Goal: Transaction & Acquisition: Purchase product/service

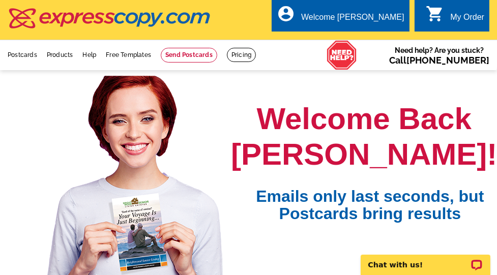
click at [460, 17] on div "My Order" at bounding box center [467, 20] width 34 height 14
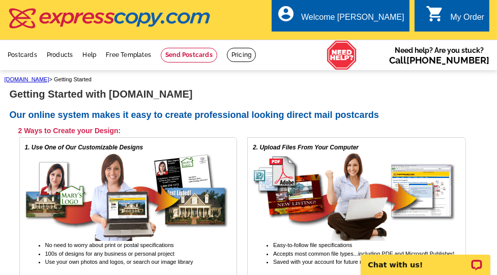
click at [464, 19] on div "My Order" at bounding box center [467, 20] width 34 height 14
click at [190, 54] on link at bounding box center [189, 55] width 56 height 15
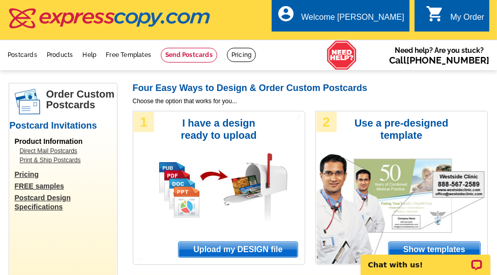
click at [217, 249] on span "Upload my DESIGN file" at bounding box center [238, 249] width 119 height 15
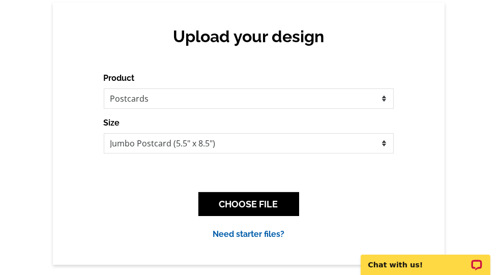
scroll to position [102, 0]
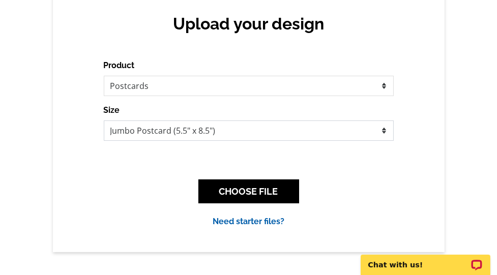
click at [235, 130] on select "Jumbo Postcard (5.5" x 8.5") Regular Postcard (4.25" x 5.6") Panoramic Postcard…" at bounding box center [249, 131] width 290 height 20
select select "1"
click at [104, 121] on select "Jumbo Postcard (5.5" x 8.5") Regular Postcard (4.25" x 5.6") Panoramic Postcard…" at bounding box center [249, 131] width 290 height 20
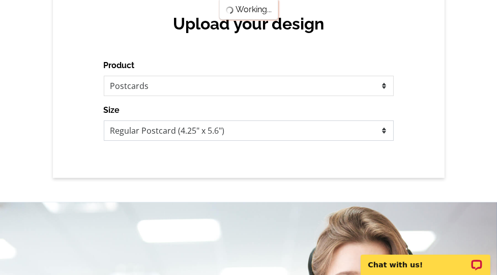
scroll to position [0, 0]
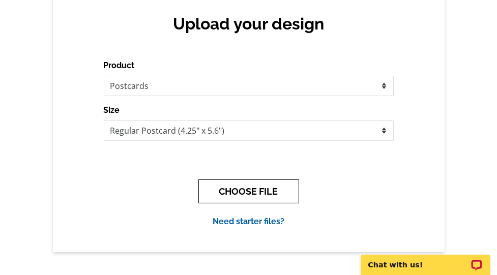
click at [256, 191] on button "CHOOSE FILE" at bounding box center [248, 192] width 101 height 24
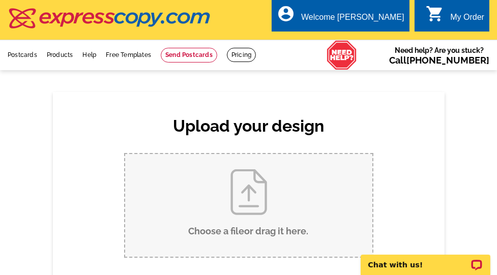
click at [252, 196] on input "Choose a file or drag it here ." at bounding box center [248, 205] width 247 height 103
type input "C:\fakepath\Laura Postcard (Farms of Heatherwoode) 2025 Donation Drive (8.25 x …"
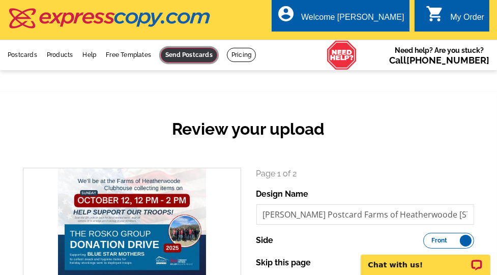
click at [180, 59] on link at bounding box center [189, 55] width 56 height 15
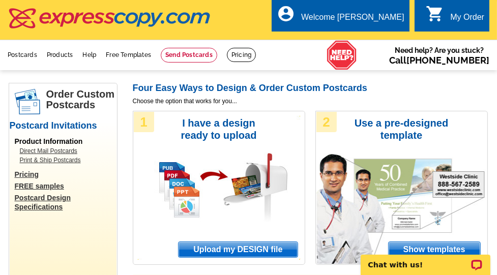
click at [211, 247] on span "Upload my DESIGN file" at bounding box center [238, 249] width 119 height 15
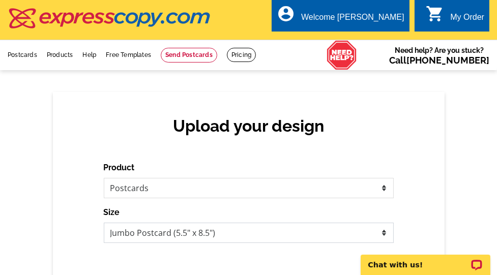
click at [225, 233] on select "Jumbo Postcard (5.5" x 8.5") Regular Postcard (4.25" x 5.6") Panoramic Postcard…" at bounding box center [249, 233] width 290 height 20
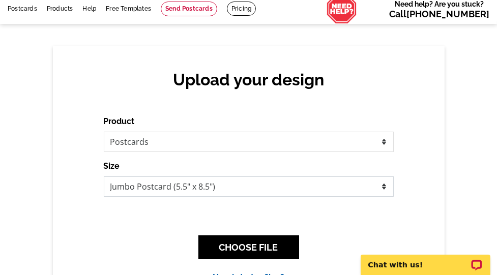
scroll to position [53, 0]
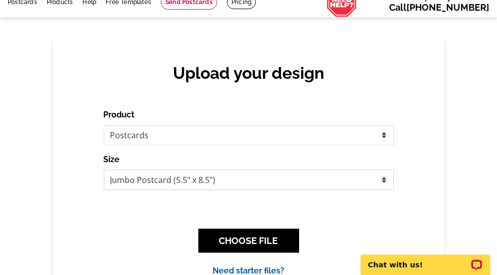
click at [149, 180] on select "Jumbo Postcard (5.5" x 8.5") Regular Postcard (4.25" x 5.6") Panoramic Postcard…" at bounding box center [249, 180] width 290 height 20
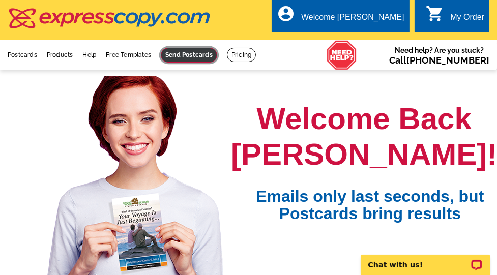
click at [196, 57] on link at bounding box center [189, 55] width 56 height 15
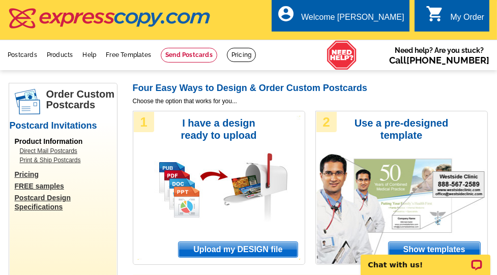
click at [237, 250] on span "Upload my DESIGN file" at bounding box center [238, 249] width 119 height 15
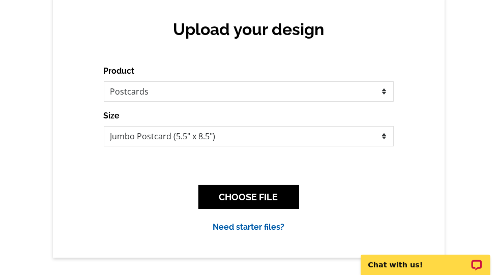
scroll to position [100, 0]
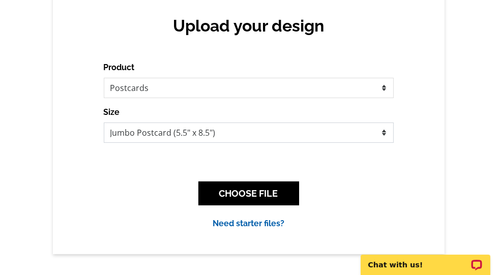
click at [381, 131] on select "Jumbo Postcard (5.5" x 8.5") Regular Postcard (4.25" x 5.6") Panoramic Postcard…" at bounding box center [249, 133] width 290 height 20
click at [371, 131] on select "Jumbo Postcard (5.5" x 8.5") Regular Postcard (4.25" x 5.6") Panoramic Postcard…" at bounding box center [249, 133] width 290 height 20
select select "1"
click at [104, 123] on select "Jumbo Postcard (5.5" x 8.5") Regular Postcard (4.25" x 5.6") Panoramic Postcard…" at bounding box center [249, 133] width 290 height 20
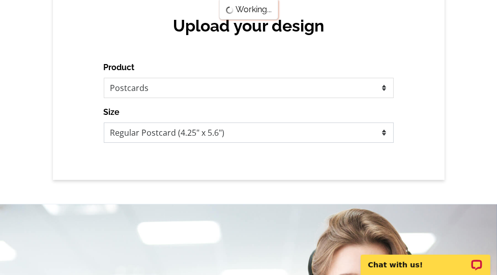
scroll to position [0, 0]
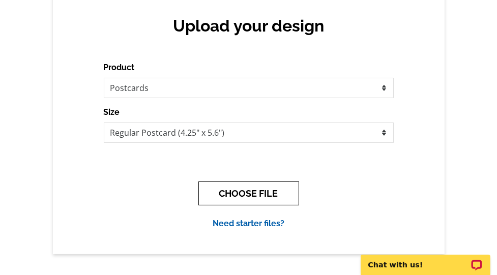
click at [264, 192] on button "CHOOSE FILE" at bounding box center [248, 194] width 101 height 24
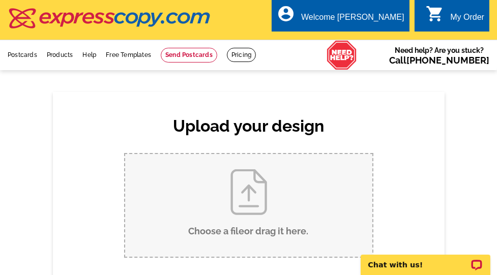
click at [247, 203] on input "Choose a file or drag it here ." at bounding box center [248, 205] width 247 height 103
type input "C:\fakepath\Laura Postcard (Farms of Heatherwoode) 2025 Donation Drive (8.25 x …"
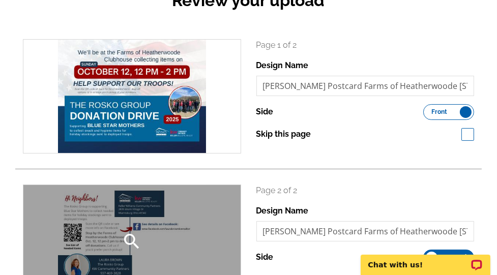
scroll to position [127, 0]
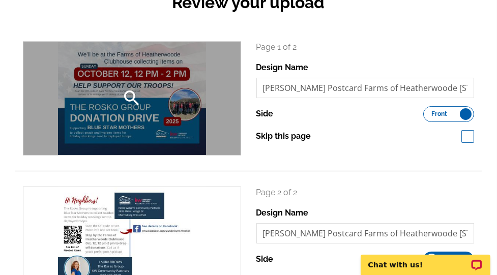
click at [129, 97] on icon "search" at bounding box center [132, 98] width 20 height 20
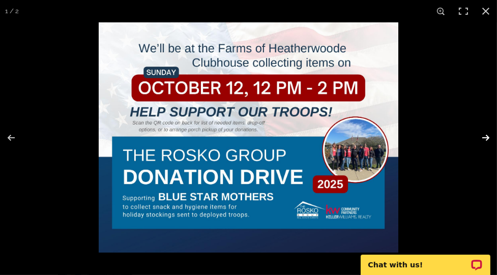
click at [488, 136] on button at bounding box center [479, 137] width 36 height 51
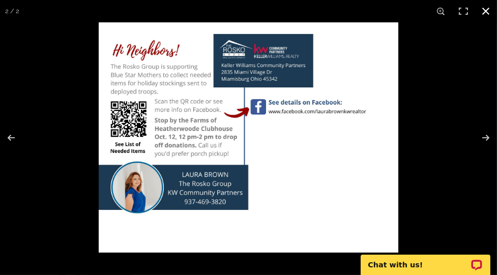
click at [487, 12] on button at bounding box center [486, 11] width 22 height 22
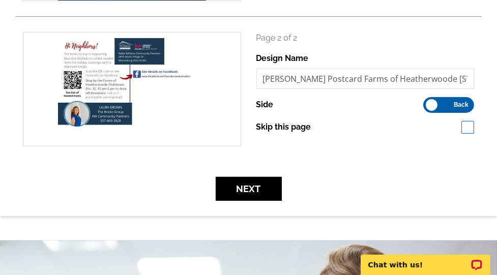
scroll to position [292, 0]
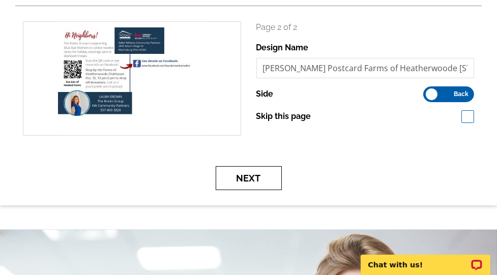
click at [259, 173] on button "Next" at bounding box center [249, 178] width 66 height 24
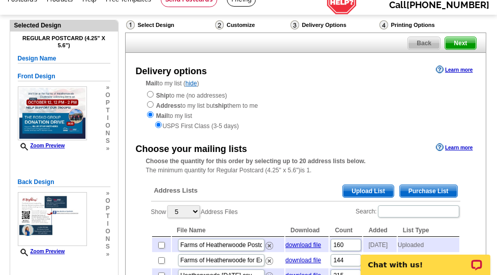
scroll to position [54, 0]
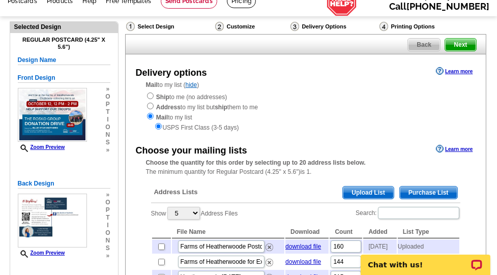
click at [365, 191] on span "Upload List" at bounding box center [368, 193] width 50 height 12
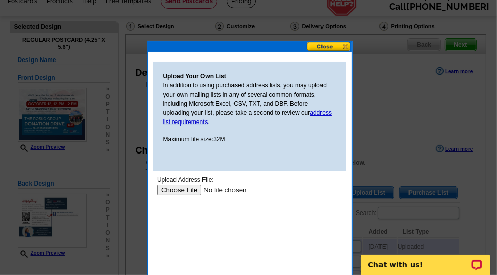
scroll to position [0, 0]
click at [188, 189] on input "file" at bounding box center [221, 190] width 129 height 11
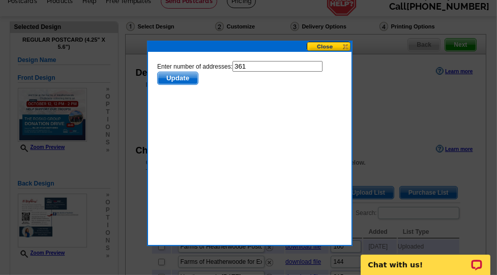
click at [250, 68] on input "361" at bounding box center [277, 66] width 90 height 11
type input "360"
click at [179, 77] on span "Update" at bounding box center [177, 78] width 40 height 12
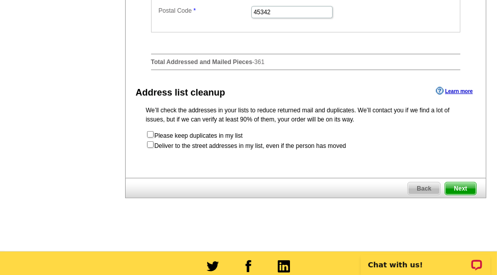
scroll to position [544, 0]
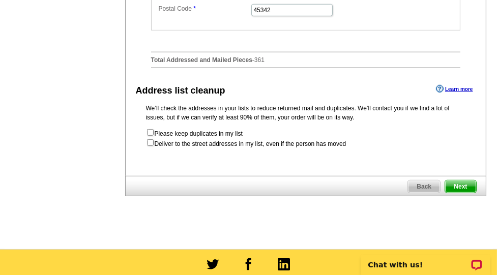
click at [456, 193] on span "Next" at bounding box center [460, 187] width 31 height 12
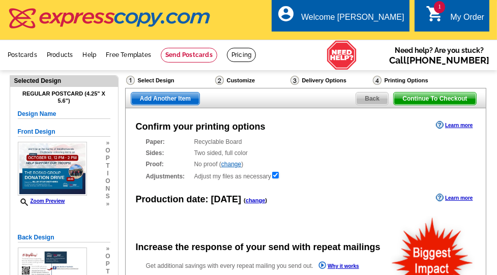
radio input "false"
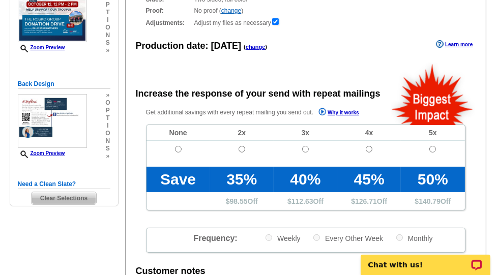
scroll to position [159, 0]
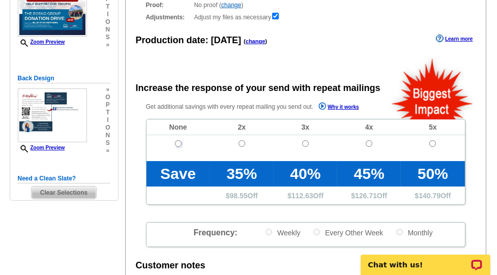
click at [177, 144] on input "radio" at bounding box center [178, 143] width 7 height 7
radio input "true"
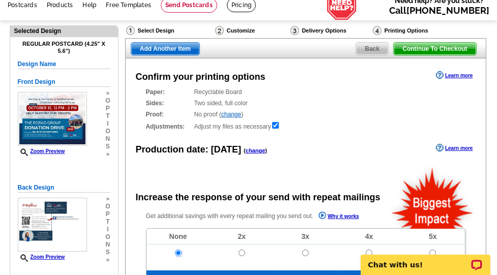
scroll to position [0, 0]
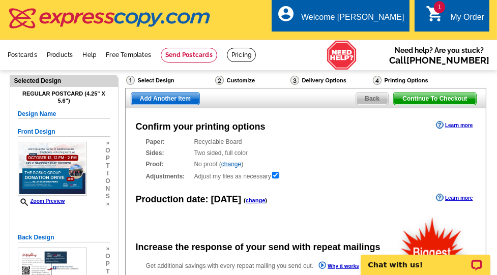
click at [369, 96] on span "Back" at bounding box center [372, 99] width 32 height 12
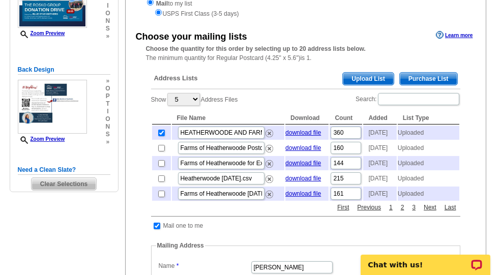
scroll to position [168, 0]
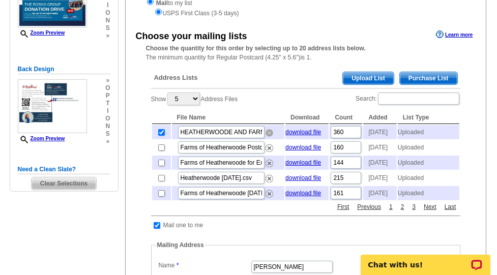
click at [267, 133] on img at bounding box center [270, 133] width 8 height 8
click at [369, 79] on span "Upload List" at bounding box center [368, 78] width 50 height 12
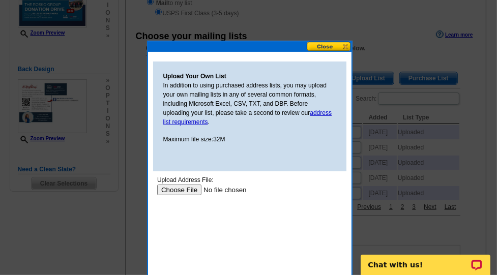
scroll to position [0, 0]
click at [185, 191] on input "file" at bounding box center [221, 190] width 129 height 11
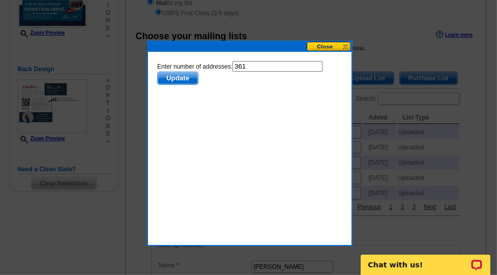
click at [259, 67] on input "361" at bounding box center [277, 66] width 90 height 11
type input "360"
click at [184, 78] on span "Update" at bounding box center [177, 78] width 40 height 12
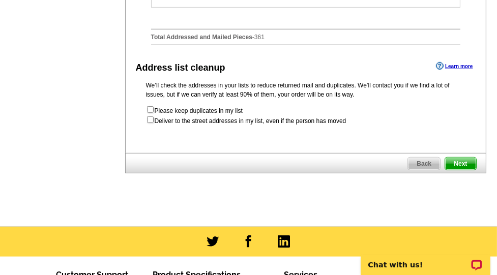
scroll to position [565, 0]
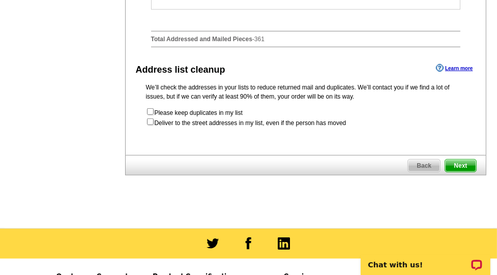
click at [463, 172] on span "Next" at bounding box center [460, 166] width 31 height 12
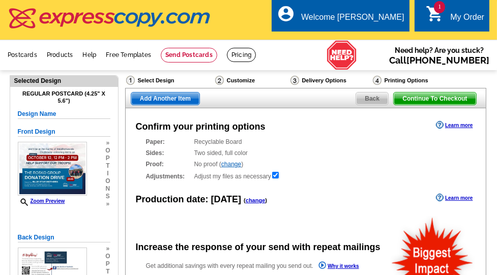
radio input "false"
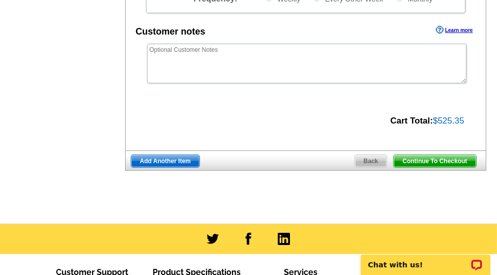
scroll to position [394, 0]
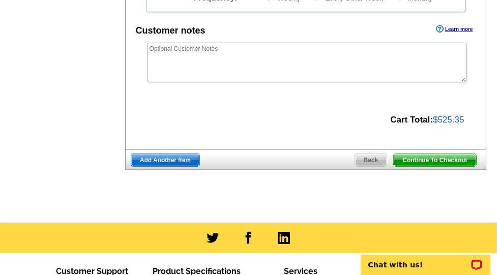
click at [427, 158] on span "Continue To Checkout" at bounding box center [435, 160] width 82 height 12
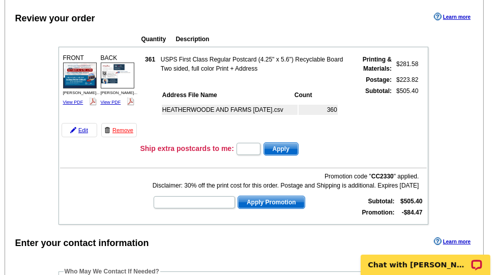
scroll to position [96, 0]
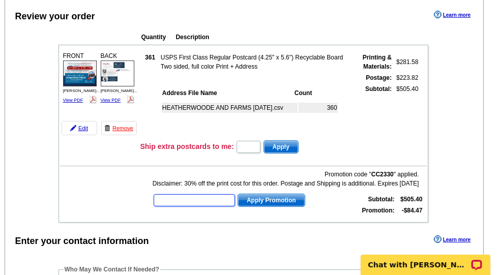
click at [182, 200] on input "text" at bounding box center [194, 200] width 81 height 12
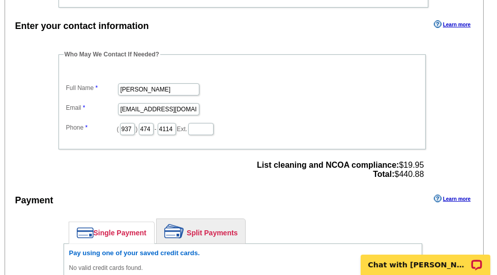
scroll to position [311, 0]
click at [154, 86] on input "Heather Ivy" at bounding box center [158, 89] width 81 height 12
type input "[PERSON_NAME]"
click at [264, 90] on dd "[PERSON_NAME]" at bounding box center [242, 89] width 357 height 16
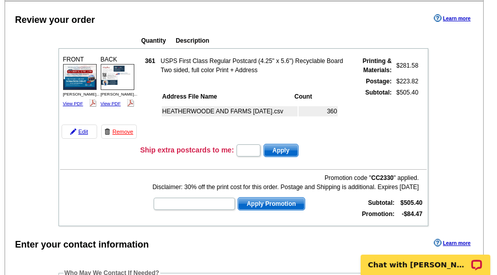
scroll to position [92, 0]
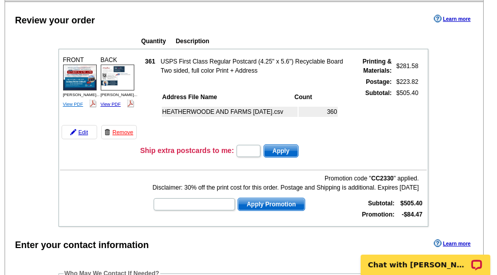
click at [72, 103] on link "View PDF" at bounding box center [73, 104] width 20 height 5
click at [112, 74] on img at bounding box center [118, 78] width 34 height 26
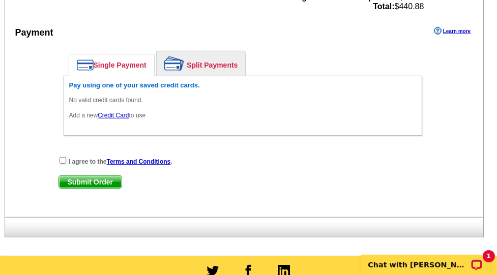
scroll to position [479, 0]
click at [119, 113] on link "Credit Card" at bounding box center [113, 115] width 31 height 7
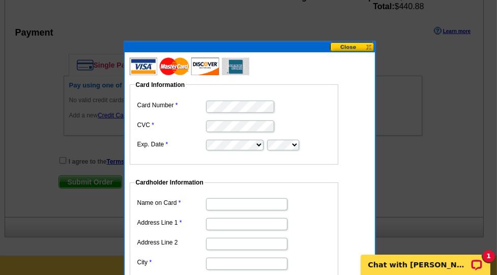
click at [213, 139] on dd at bounding box center [234, 144] width 198 height 14
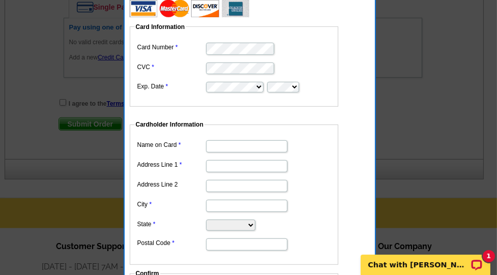
scroll to position [544, 0]
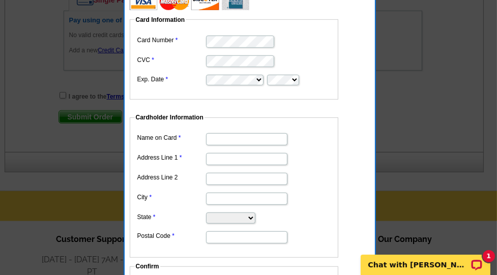
click at [228, 139] on input "Name on Card" at bounding box center [246, 139] width 81 height 12
type input "[PERSON_NAME] - MGR Consulting"
click at [221, 159] on input "Address Line 1" at bounding box center [246, 159] width 81 height 12
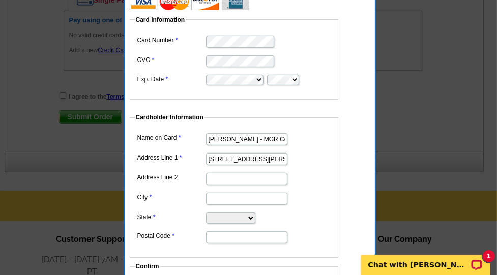
type input "[STREET_ADDRESS][PERSON_NAME]"
click at [217, 196] on input "City" at bounding box center [246, 199] width 81 height 12
type input "Springboro"
click at [218, 214] on select "Alabama Alaska Arizona Arkansas California Colorado Connecticut District of Col…" at bounding box center [230, 218] width 49 height 11
click at [215, 216] on select "Alabama Alaska Arizona Arkansas California Colorado Connecticut District of Col…" at bounding box center [230, 218] width 49 height 11
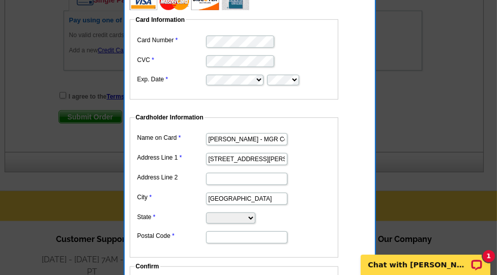
select select "OH"
click at [206, 213] on select "Alabama Alaska Arizona Arkansas California Colorado Connecticut District of Col…" at bounding box center [230, 218] width 49 height 11
click at [219, 237] on input "Postal Code" at bounding box center [246, 237] width 81 height 12
type input "45066"
click at [313, 214] on dd "Alabama Alaska Arizona Arkansas California Colorado Connecticut District of Col…" at bounding box center [234, 217] width 198 height 15
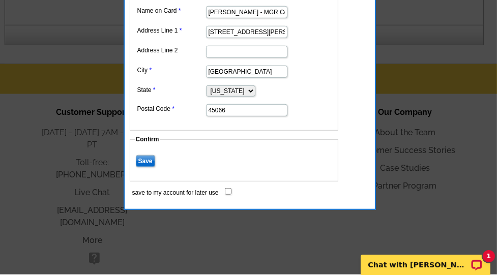
scroll to position [672, 0]
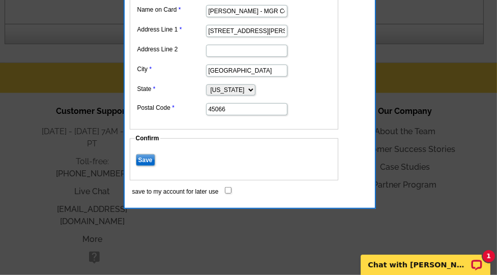
click at [147, 158] on input "Save" at bounding box center [145, 160] width 19 height 12
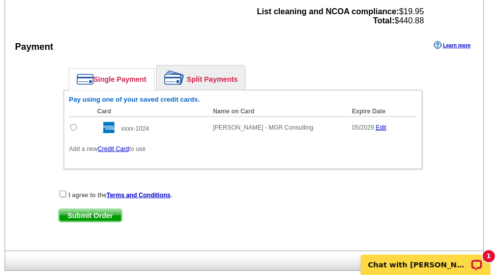
scroll to position [457, 0]
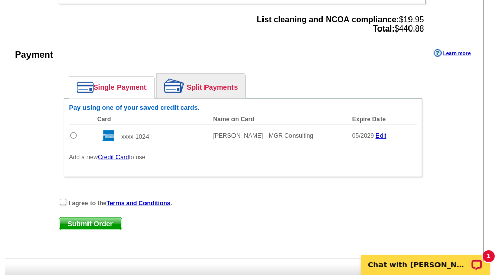
click at [73, 133] on input "radio" at bounding box center [73, 135] width 7 height 7
radio input "true"
click at [62, 200] on input "checkbox" at bounding box center [63, 202] width 7 height 7
checkbox input "true"
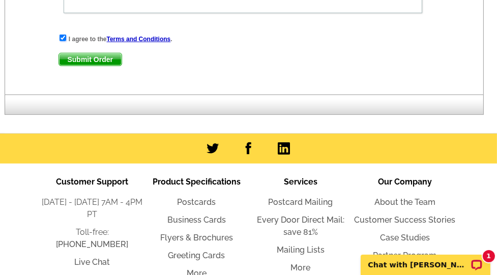
scroll to position [622, 0]
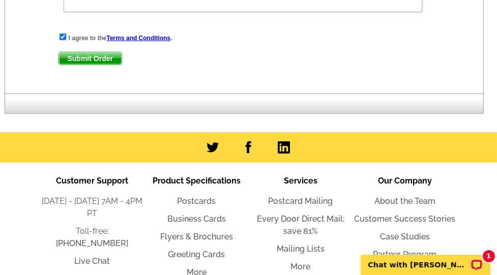
click at [102, 54] on span "Submit Order" at bounding box center [90, 58] width 63 height 12
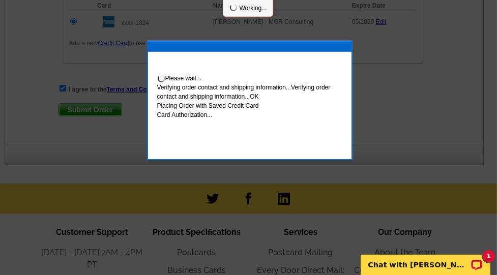
scroll to position [674, 0]
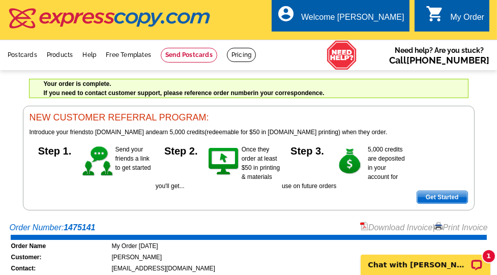
click at [440, 11] on icon "shopping_cart" at bounding box center [435, 14] width 18 height 18
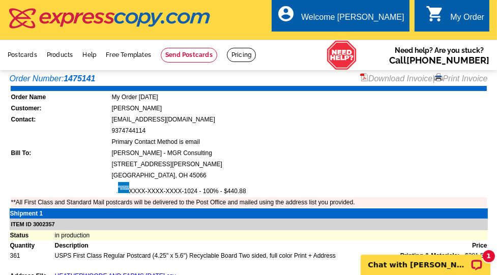
click at [398, 79] on link "Download Invoice" at bounding box center [396, 78] width 72 height 9
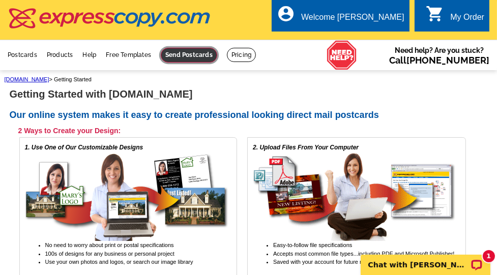
click at [197, 55] on link at bounding box center [189, 55] width 56 height 15
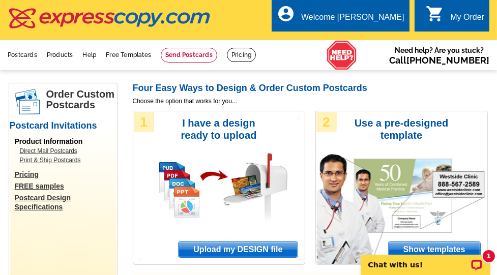
click at [232, 251] on span "Upload my DESIGN file" at bounding box center [238, 249] width 119 height 15
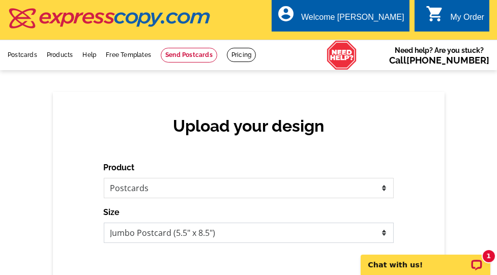
click at [191, 241] on select "Jumbo Postcard (5.5" x 8.5") Regular Postcard (4.25" x 5.6") Panoramic Postcard…" at bounding box center [249, 233] width 290 height 20
select select "14"
click at [104, 223] on select "Jumbo Postcard (5.5" x 8.5") Regular Postcard (4.25" x 5.6") Panoramic Postcard…" at bounding box center [249, 233] width 290 height 20
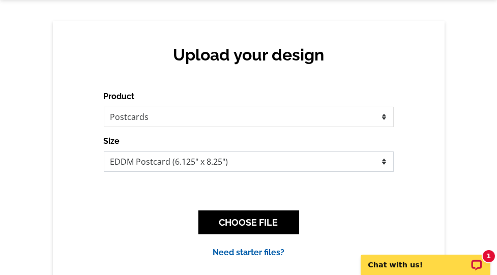
scroll to position [103, 0]
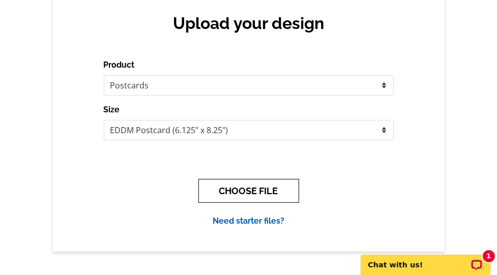
click at [246, 193] on button "CHOOSE FILE" at bounding box center [248, 191] width 101 height 24
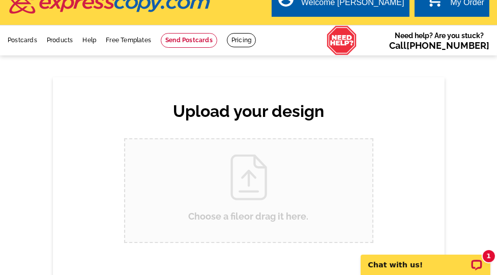
scroll to position [0, 0]
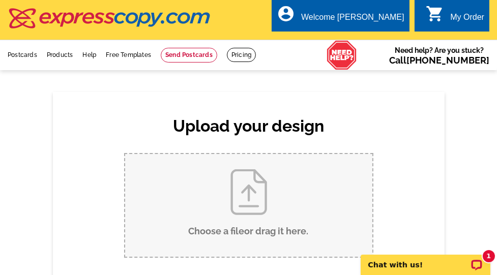
click at [249, 192] on input "Choose a file or drag it here ." at bounding box center [248, 205] width 247 height 103
type input "C:\fakepath\EDDM Postcard (SW) 2025Donation Drive (8.25 x 6.125 in) (2).pdf"
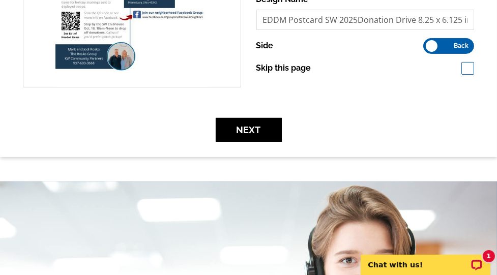
scroll to position [375, 0]
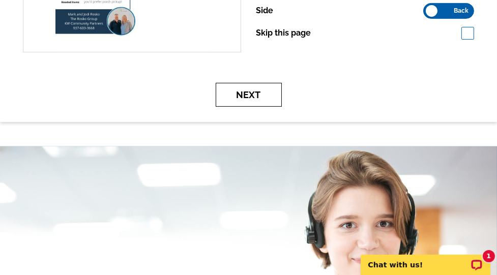
click at [259, 94] on button "Next" at bounding box center [249, 95] width 66 height 24
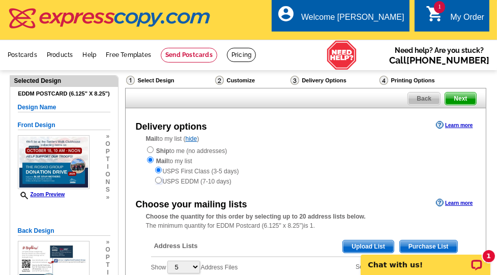
click at [157, 179] on input "radio" at bounding box center [158, 180] width 7 height 7
radio input "true"
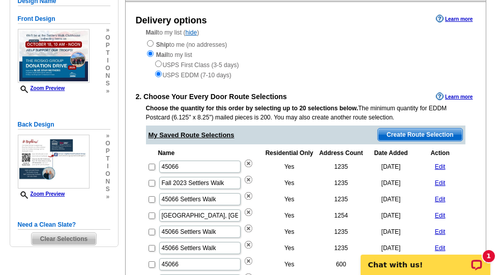
scroll to position [105, 0]
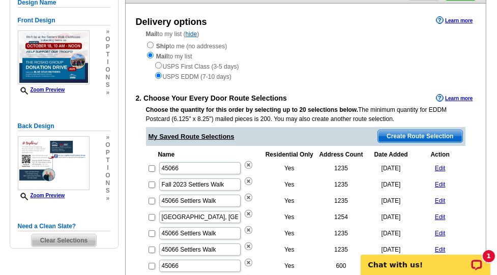
click at [409, 135] on span "Create Route Selection" at bounding box center [420, 136] width 84 height 12
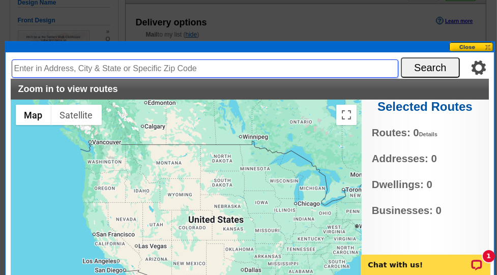
click at [185, 70] on input "text" at bounding box center [205, 69] width 387 height 18
type input "45066"
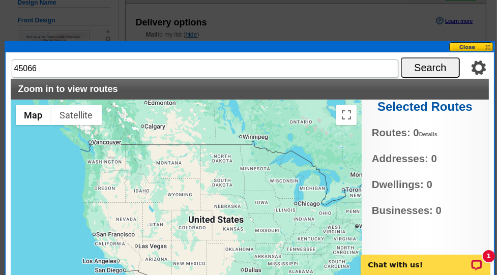
click at [438, 68] on button "Search" at bounding box center [430, 67] width 59 height 20
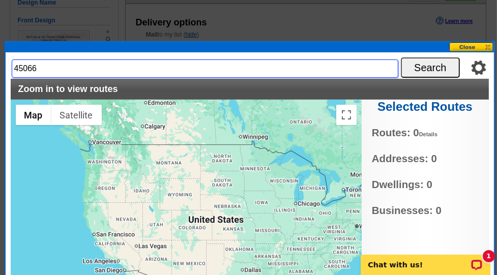
click at [253, 76] on input "45066" at bounding box center [205, 69] width 387 height 18
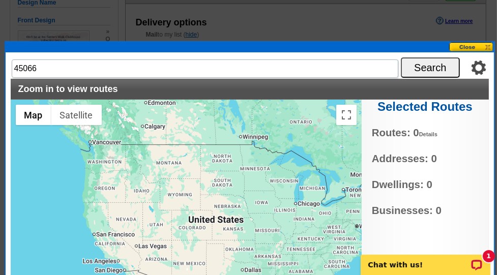
click at [424, 68] on button "Search" at bounding box center [430, 67] width 59 height 20
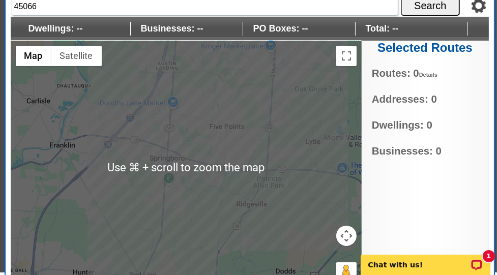
scroll to position [168, 0]
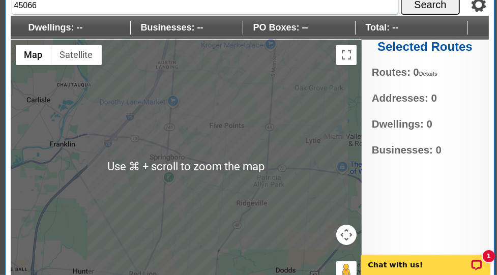
click at [346, 234] on button "Map camera controls" at bounding box center [346, 235] width 20 height 20
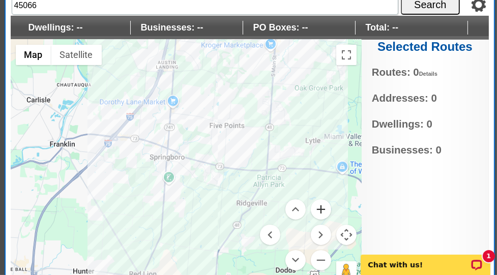
click at [321, 204] on button "Zoom in" at bounding box center [321, 209] width 20 height 20
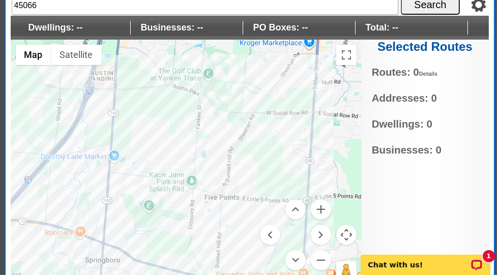
drag, startPoint x: 281, startPoint y: 132, endPoint x: 236, endPoint y: 246, distance: 122.1
click at [236, 246] on div at bounding box center [186, 167] width 351 height 254
click at [326, 202] on button "Zoom in" at bounding box center [321, 209] width 20 height 20
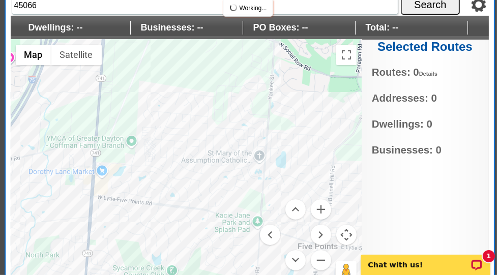
drag, startPoint x: 245, startPoint y: 174, endPoint x: 306, endPoint y: 193, distance: 63.4
click at [306, 193] on div at bounding box center [186, 167] width 351 height 254
click at [322, 206] on button "Zoom in" at bounding box center [321, 209] width 20 height 20
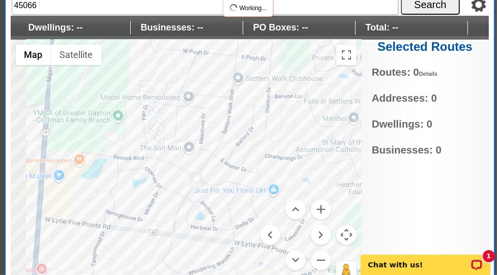
drag, startPoint x: 216, startPoint y: 201, endPoint x: 270, endPoint y: 195, distance: 53.8
click at [270, 194] on div at bounding box center [186, 167] width 351 height 254
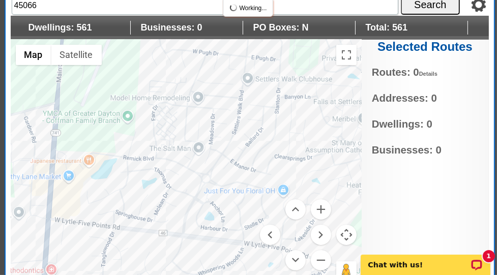
click at [163, 199] on div at bounding box center [186, 167] width 351 height 254
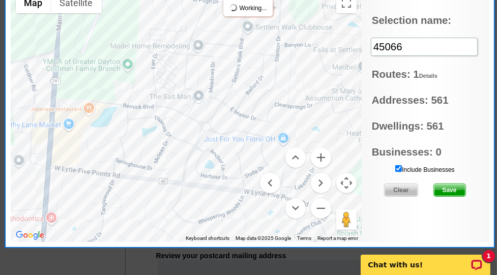
scroll to position [214, 0]
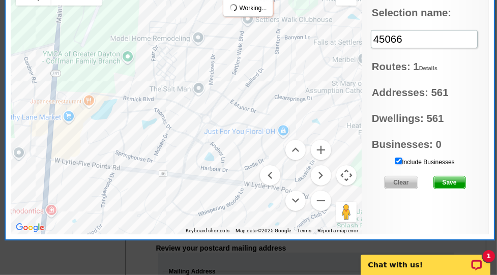
click at [400, 159] on input "Include Businesses" at bounding box center [398, 161] width 7 height 7
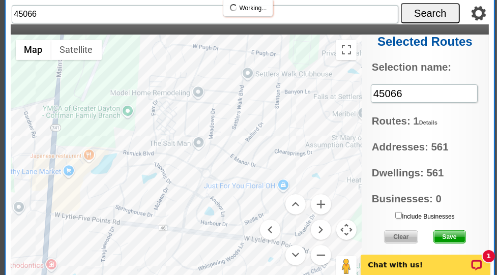
scroll to position [156, 0]
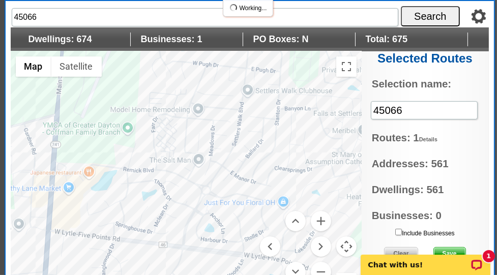
click at [253, 68] on div at bounding box center [186, 178] width 351 height 254
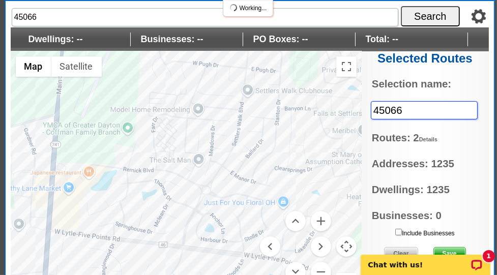
drag, startPoint x: 408, startPoint y: 109, endPoint x: 371, endPoint y: 111, distance: 36.7
click at [371, 111] on input "45066" at bounding box center [424, 110] width 107 height 19
type input "R006 and R009"
click at [429, 110] on input "45066" at bounding box center [424, 110] width 107 height 19
drag, startPoint x: 429, startPoint y: 110, endPoint x: 367, endPoint y: 107, distance: 62.1
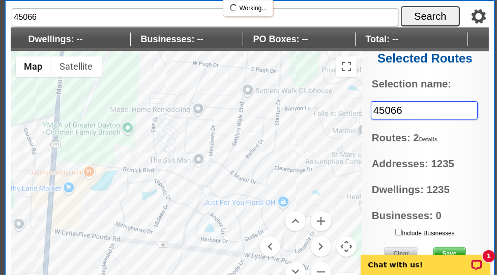
click at [367, 107] on div "Selected Routes Selection name: 45066 Routes: 2 Details Route Dwellings Busines…" at bounding box center [425, 178] width 127 height 254
type input "SW"
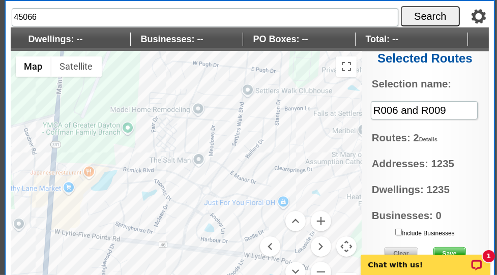
click at [454, 118] on input "R006 and R009" at bounding box center [424, 110] width 107 height 19
click at [468, 135] on span "Routes: 2 Details" at bounding box center [425, 138] width 106 height 16
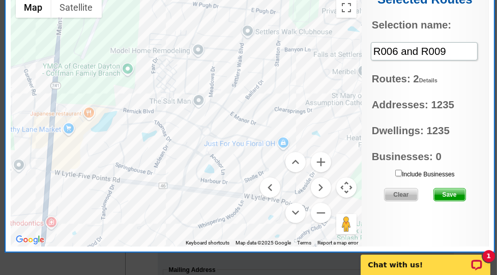
scroll to position [216, 0]
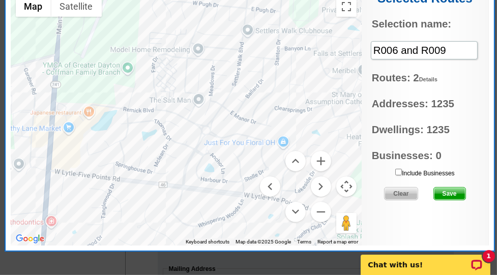
click at [450, 194] on span "Save" at bounding box center [450, 194] width 32 height 12
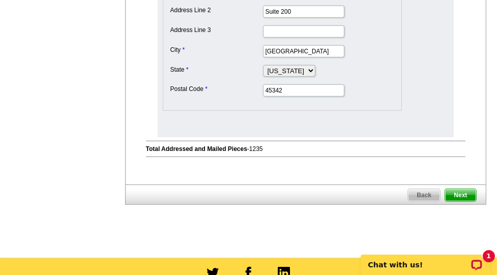
scroll to position [593, 0]
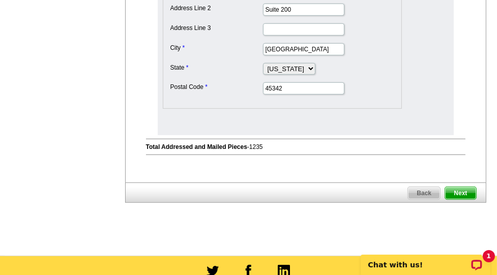
click at [463, 189] on span "Next" at bounding box center [460, 193] width 31 height 12
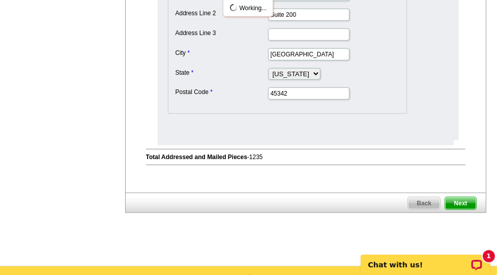
scroll to position [0, 0]
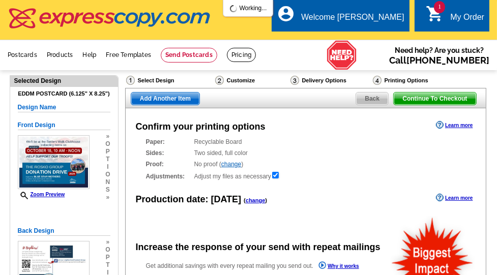
radio input "false"
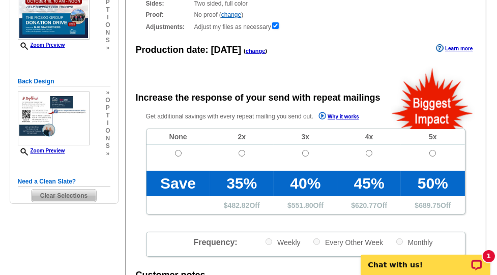
scroll to position [150, 0]
click at [178, 153] on input "radio" at bounding box center [178, 153] width 7 height 7
radio input "true"
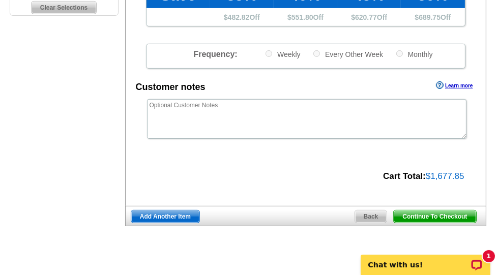
scroll to position [339, 0]
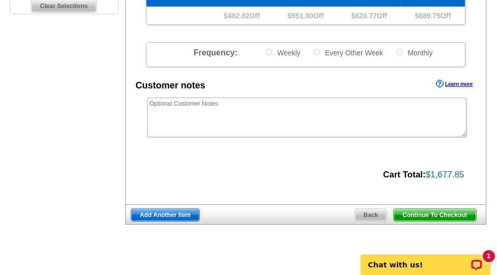
click at [447, 215] on span "Continue To Checkout" at bounding box center [435, 215] width 82 height 12
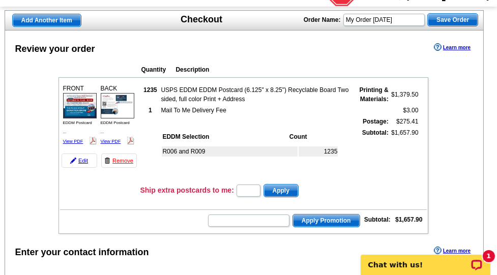
scroll to position [64, 0]
click at [257, 221] on input "text" at bounding box center [248, 221] width 81 height 12
type input "CC2330"
click at [340, 217] on span "Apply Promotion" at bounding box center [326, 221] width 67 height 12
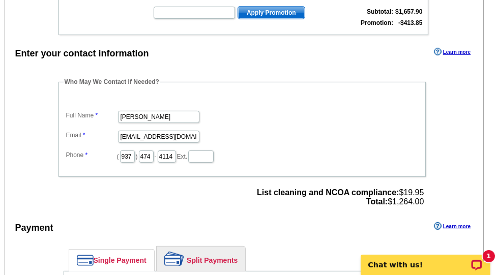
scroll to position [296, 0]
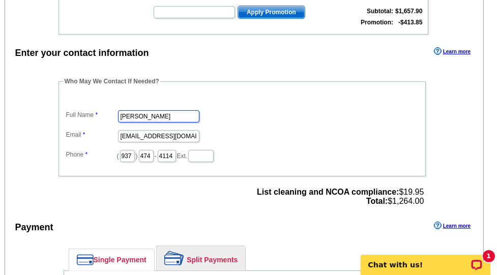
drag, startPoint x: 160, startPoint y: 115, endPoint x: 143, endPoint y: 115, distance: 17.3
click at [143, 115] on input "[PERSON_NAME]" at bounding box center [158, 116] width 81 height 12
type input "[PERSON_NAME]"
click at [303, 83] on fieldset "Who May We Contact If Needed? Full Name [PERSON_NAME] Email [EMAIL_ADDRESS][DOM…" at bounding box center [241, 127] width 367 height 100
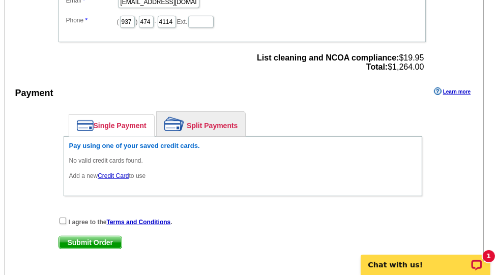
scroll to position [441, 0]
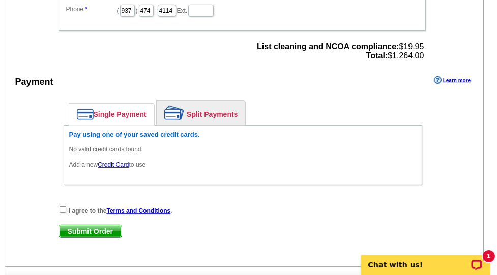
click at [114, 165] on link "Credit Card" at bounding box center [113, 164] width 31 height 7
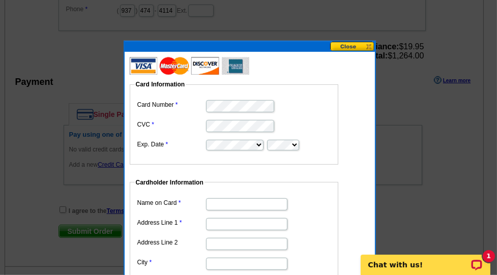
click at [183, 123] on label "CVC" at bounding box center [171, 124] width 68 height 9
click at [238, 205] on input "Name on Card" at bounding box center [246, 204] width 81 height 12
type input "[PERSON_NAME] - MGR Consulting"
click at [308, 203] on dd "[PERSON_NAME] - MGR Consulting" at bounding box center [234, 204] width 198 height 16
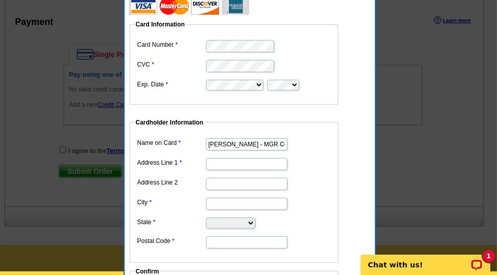
scroll to position [507, 0]
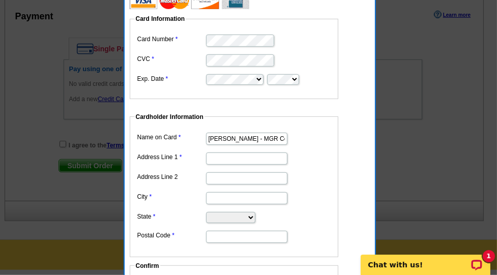
click at [238, 155] on input "Address Line 1" at bounding box center [246, 159] width 81 height 12
type input "[STREET_ADDRESS][PERSON_NAME]"
click at [220, 197] on input "City" at bounding box center [246, 198] width 81 height 12
type input "Springboro"
select select "OH"
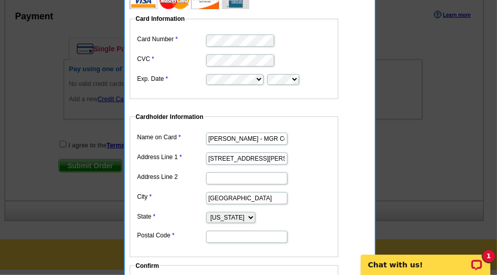
click at [220, 237] on input "Postal Code" at bounding box center [246, 237] width 81 height 12
type input "45066"
click at [319, 192] on dd "Springboro" at bounding box center [234, 198] width 198 height 16
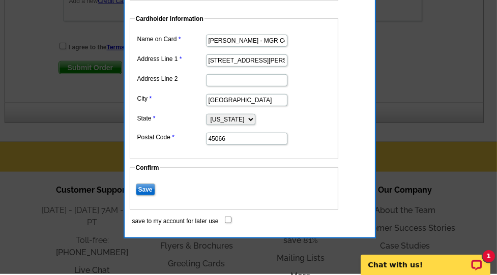
scroll to position [605, 0]
click at [147, 187] on input "Save" at bounding box center [145, 190] width 19 height 12
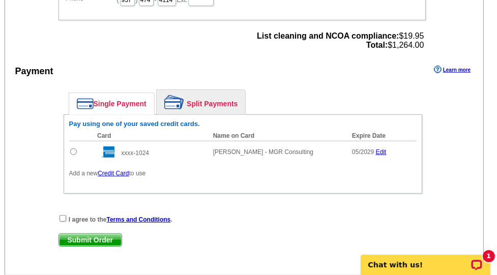
scroll to position [452, 0]
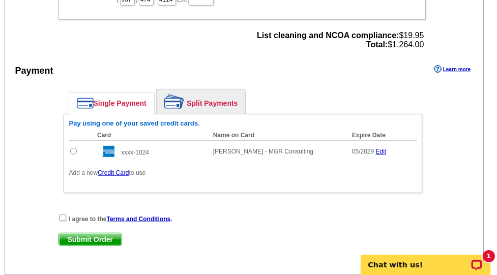
click at [73, 148] on input "radio" at bounding box center [73, 151] width 7 height 7
radio input "true"
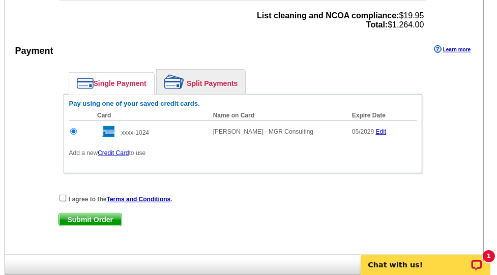
scroll to position [473, 0]
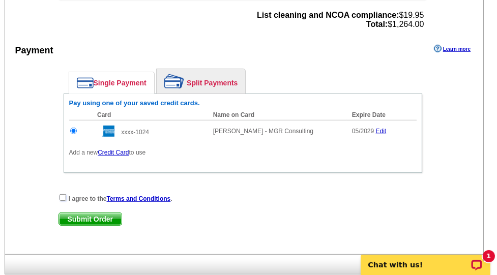
click at [61, 195] on input "checkbox" at bounding box center [63, 197] width 7 height 7
checkbox input "true"
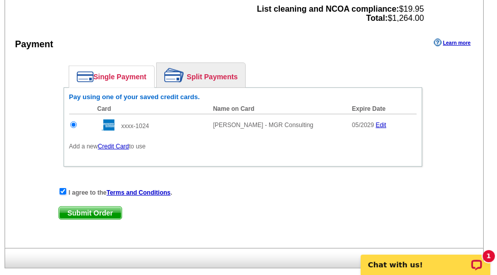
scroll to position [481, 0]
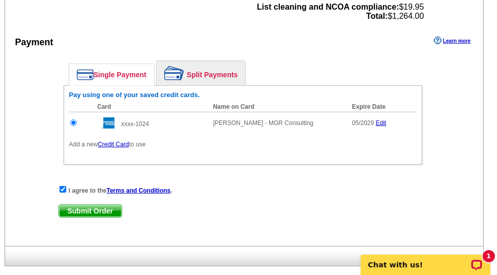
click at [95, 208] on span "Submit Order" at bounding box center [90, 211] width 63 height 12
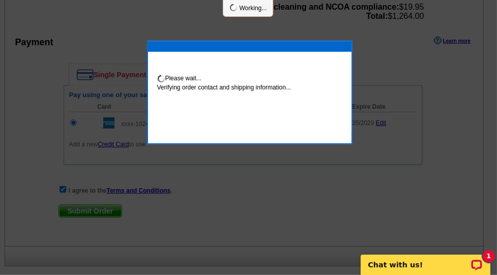
scroll to position [532, 0]
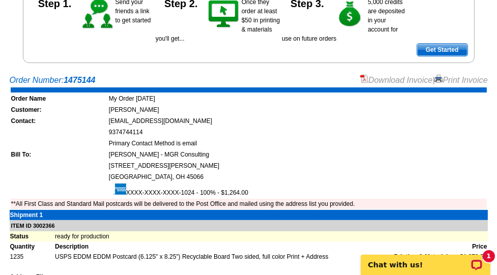
scroll to position [150, 0]
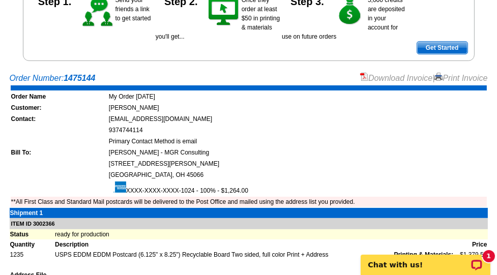
click at [400, 78] on link "Download Invoice" at bounding box center [396, 78] width 72 height 9
